Goal: Answer question/provide support: Share knowledge or assist other users

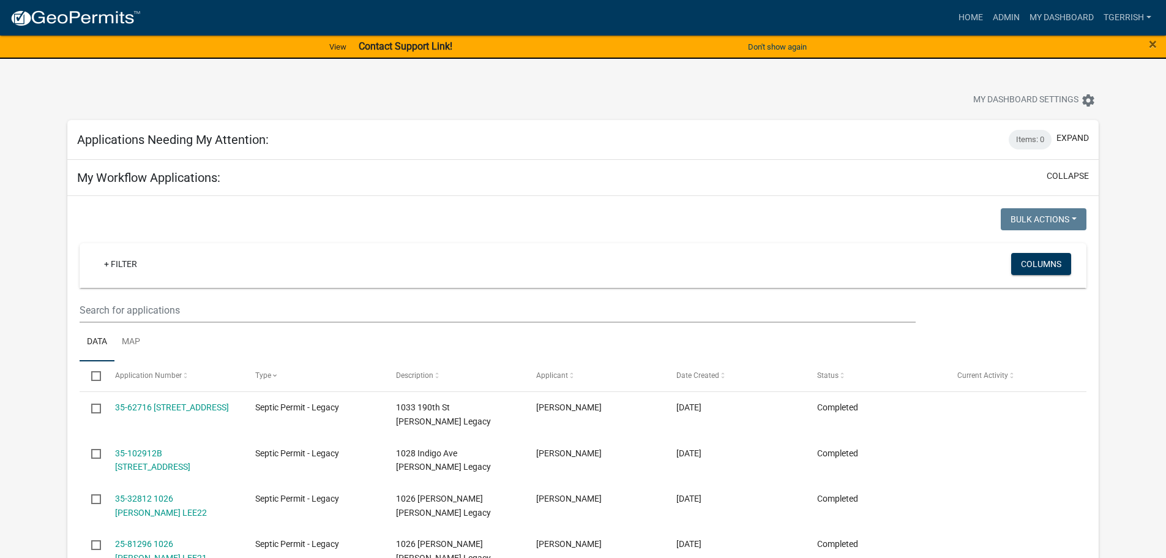
select select "3: 100"
select select "1: 25"
click at [1005, 17] on link "Admin" at bounding box center [1006, 17] width 37 height 23
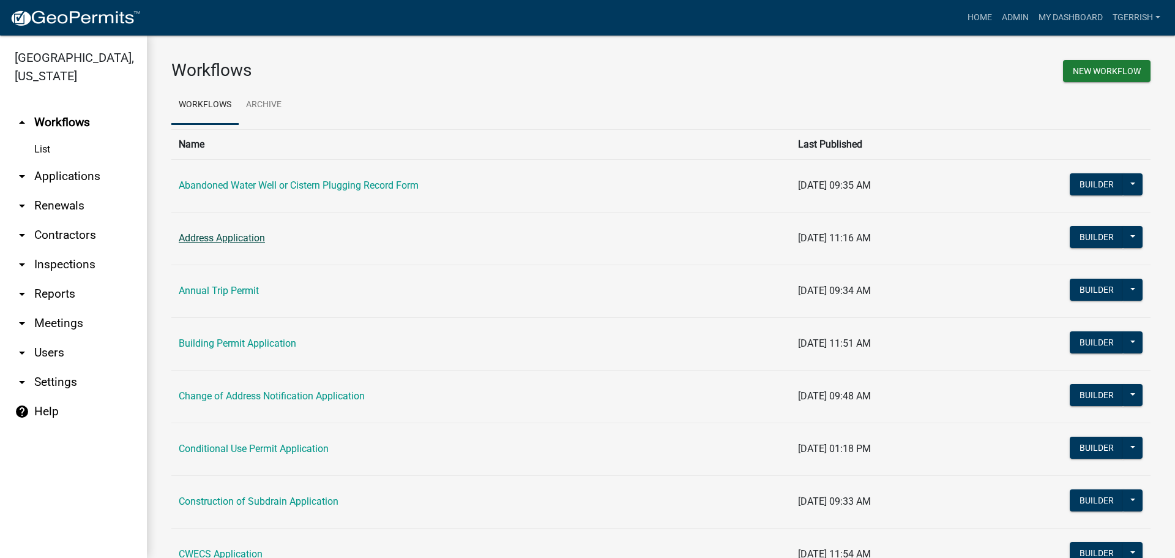
click at [213, 238] on link "Address Application" at bounding box center [222, 238] width 86 height 12
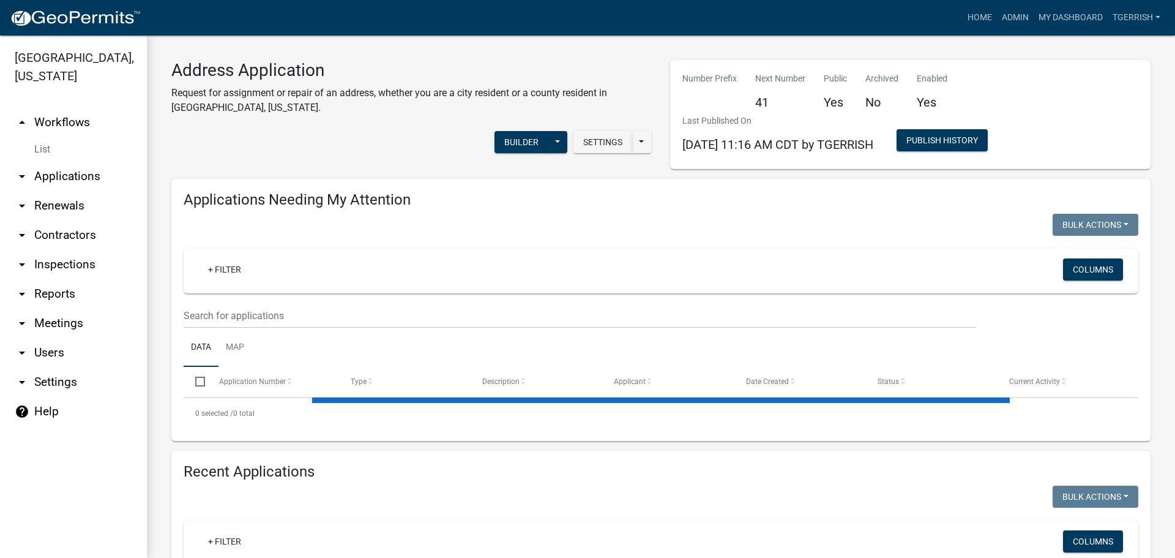
select select "3: 100"
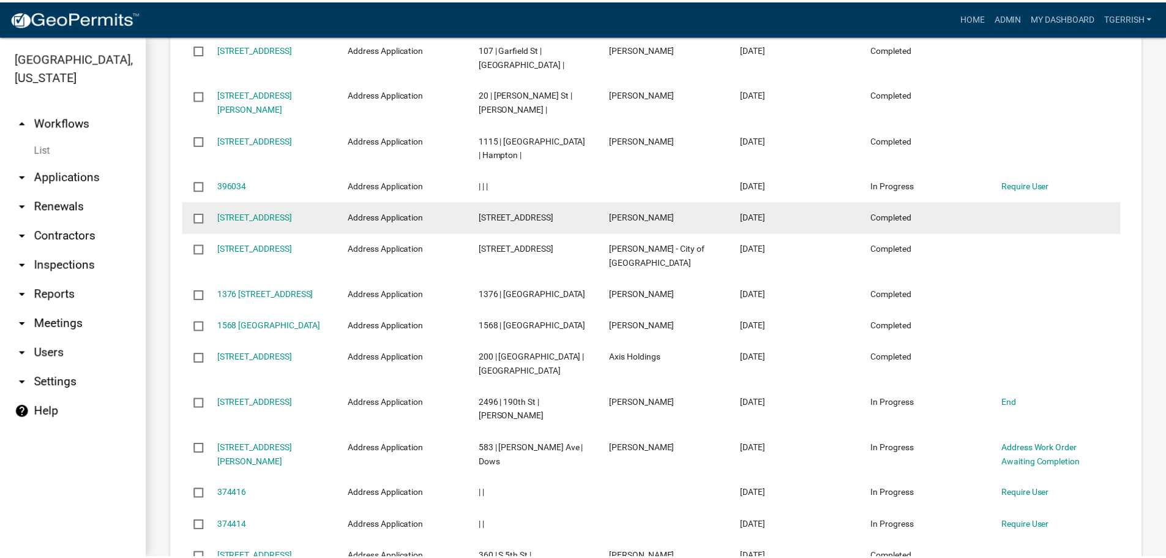
scroll to position [2081, 0]
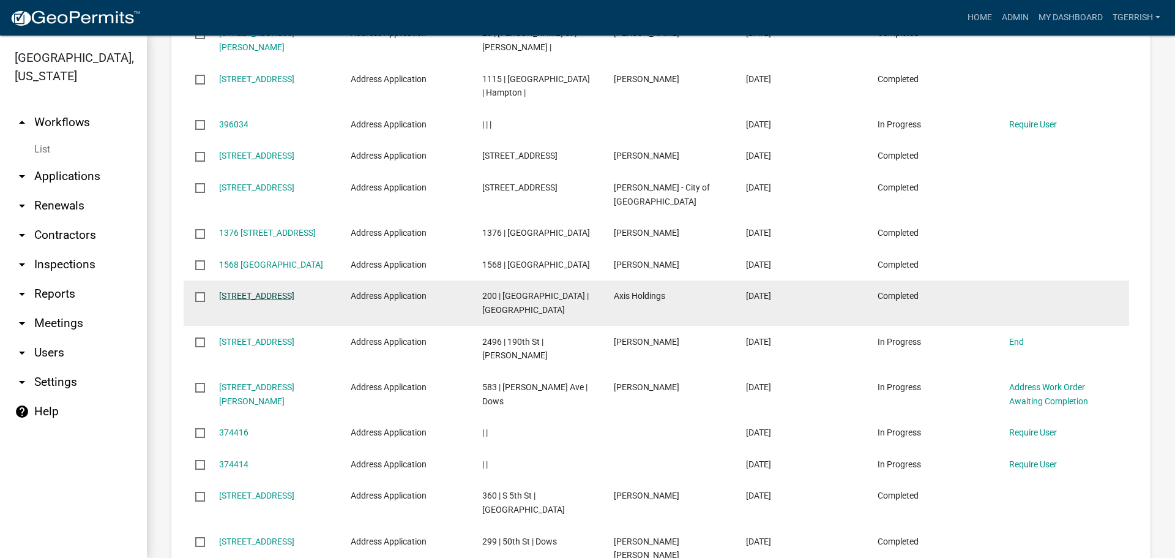
click at [248, 294] on link "[STREET_ADDRESS]" at bounding box center [256, 296] width 75 height 10
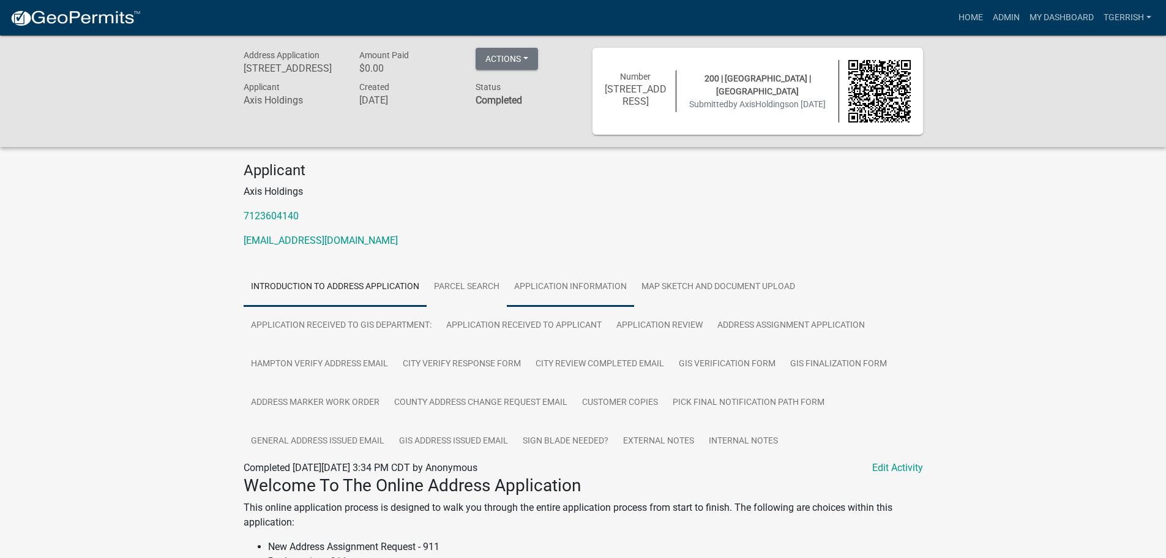
click at [574, 285] on link "Application Information" at bounding box center [570, 287] width 127 height 39
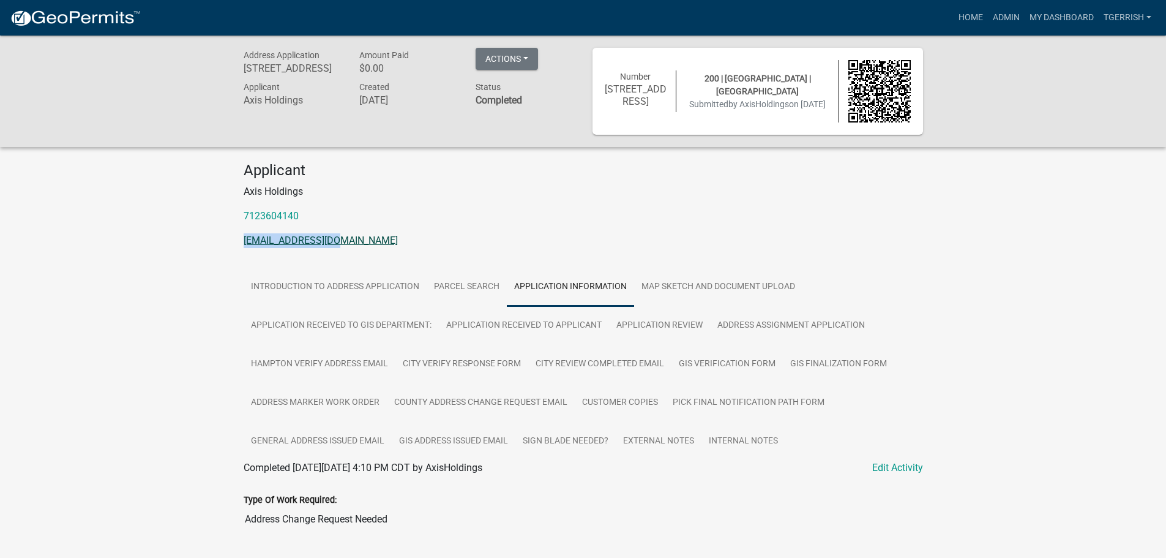
drag, startPoint x: 335, startPoint y: 240, endPoint x: 243, endPoint y: 239, distance: 91.8
click at [244, 239] on p "[EMAIL_ADDRESS][DOMAIN_NAME]" at bounding box center [583, 240] width 679 height 15
